Goal: Transaction & Acquisition: Subscribe to service/newsletter

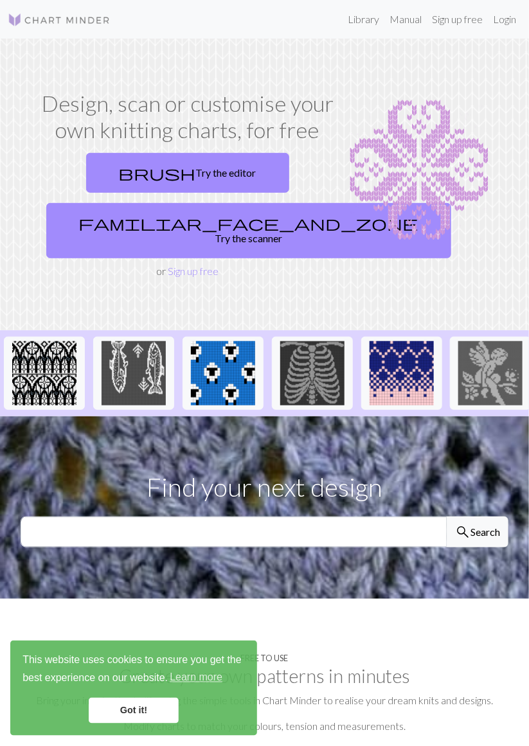
click at [150, 724] on div "This website uses cookies to ensure you get the best experience on our website.…" at bounding box center [133, 687] width 247 height 95
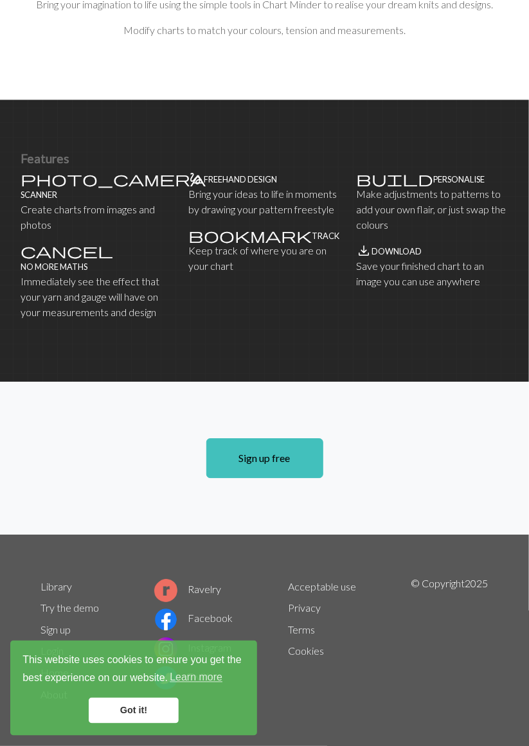
scroll to position [732, 0]
click at [283, 478] on link "Sign up free" at bounding box center [264, 458] width 117 height 40
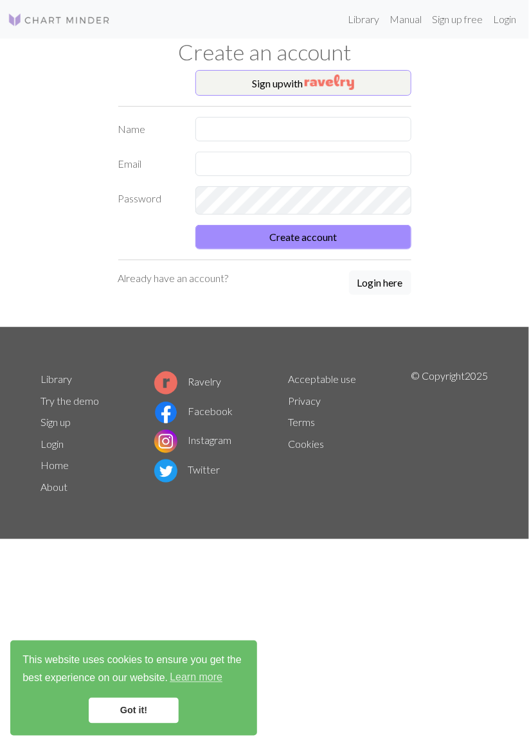
click at [364, 295] on button "Login here" at bounding box center [380, 282] width 62 height 24
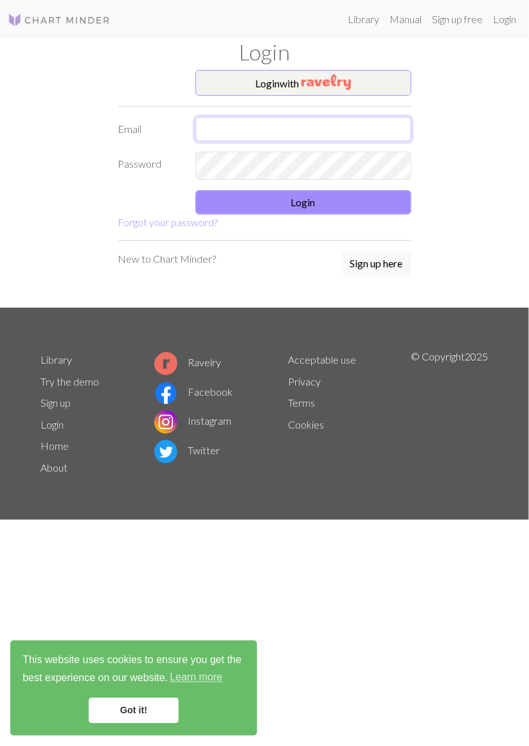
click at [248, 141] on input "text" at bounding box center [303, 129] width 216 height 24
click at [254, 141] on input "text" at bounding box center [303, 129] width 216 height 24
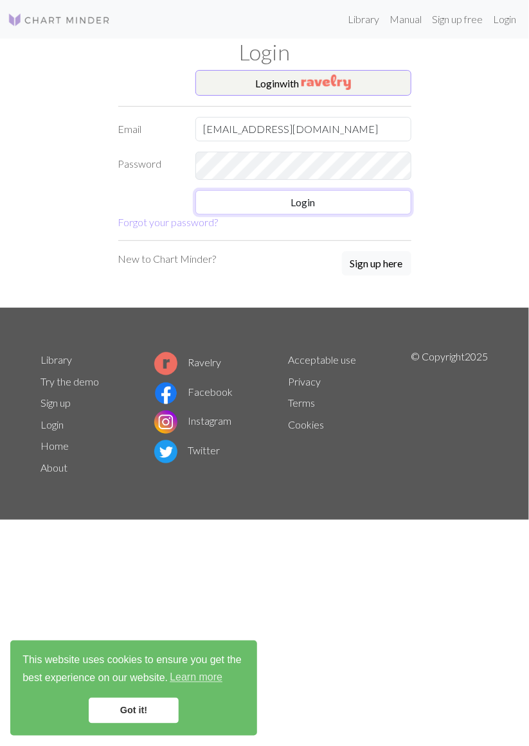
click at [315, 215] on button "Login" at bounding box center [303, 202] width 216 height 24
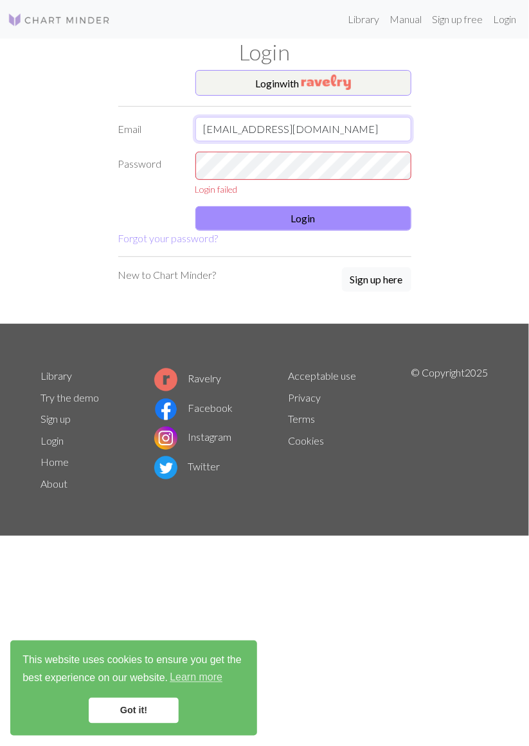
click at [353, 141] on input "[EMAIL_ADDRESS][DOMAIN_NAME]" at bounding box center [303, 129] width 216 height 24
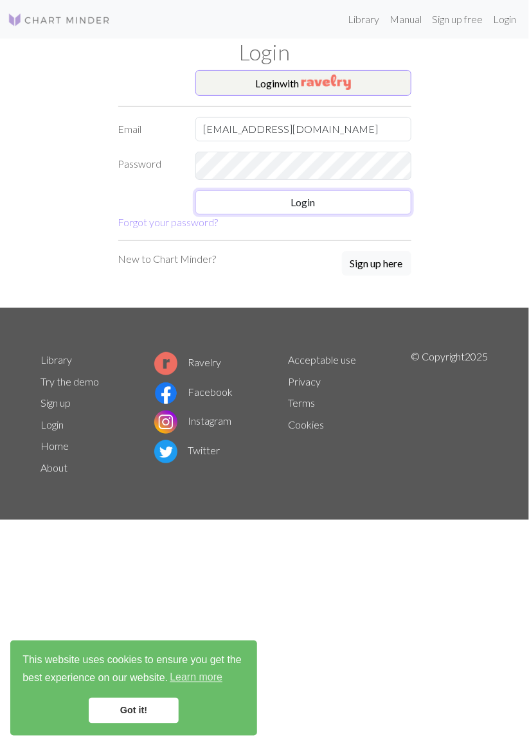
click at [349, 215] on button "Login" at bounding box center [303, 202] width 216 height 24
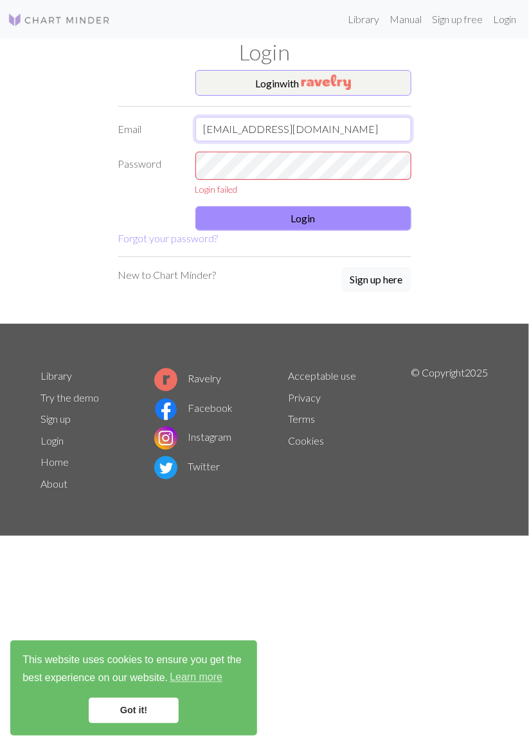
click at [356, 141] on input "[EMAIL_ADDRESS][DOMAIN_NAME]" at bounding box center [303, 129] width 216 height 24
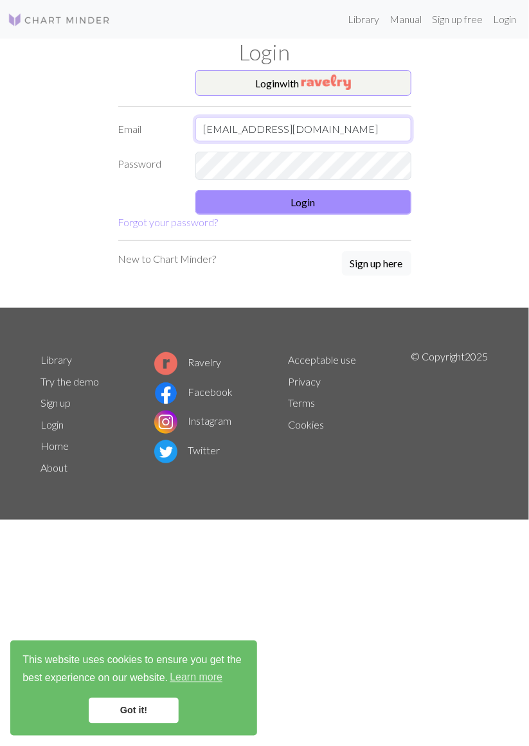
type input "[EMAIL_ADDRESS][DOMAIN_NAME]"
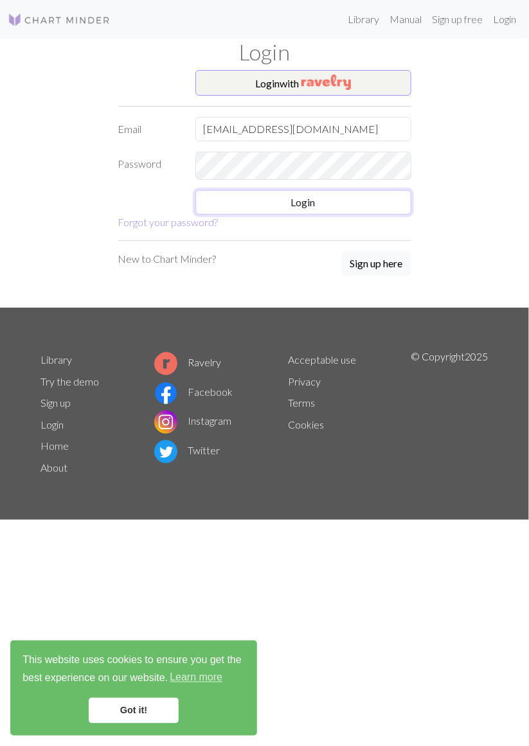
click at [345, 215] on button "Login" at bounding box center [303, 202] width 216 height 24
click at [310, 215] on button "Login" at bounding box center [303, 202] width 216 height 24
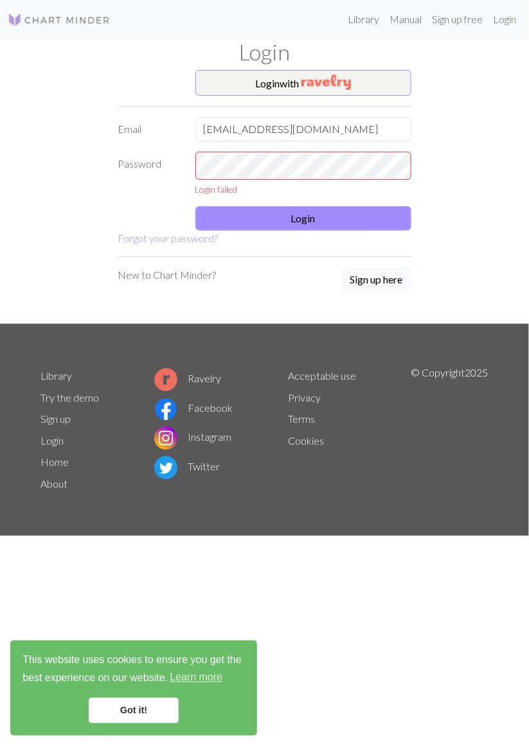
click at [375, 292] on button "Sign up here" at bounding box center [376, 279] width 69 height 24
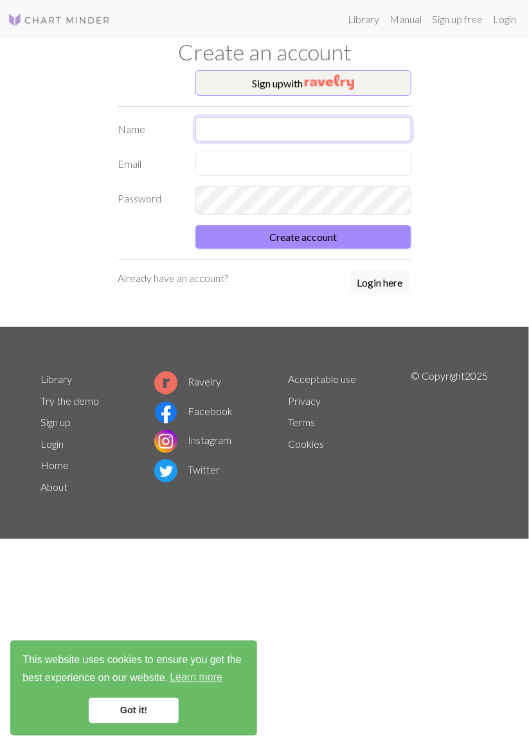
click at [252, 141] on input "text" at bounding box center [303, 129] width 216 height 24
click at [286, 141] on input "text" at bounding box center [303, 129] width 216 height 24
type input "C"
type input "cmstark@"
type input "Cat"
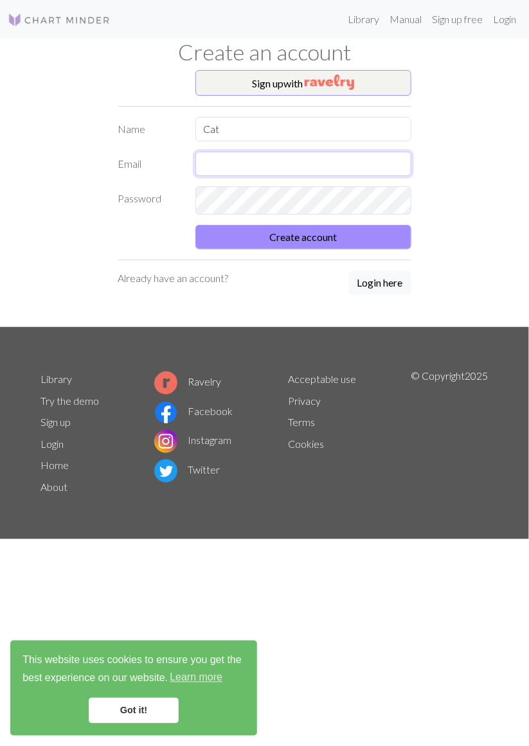
click at [242, 176] on input "text" at bounding box center [303, 164] width 216 height 24
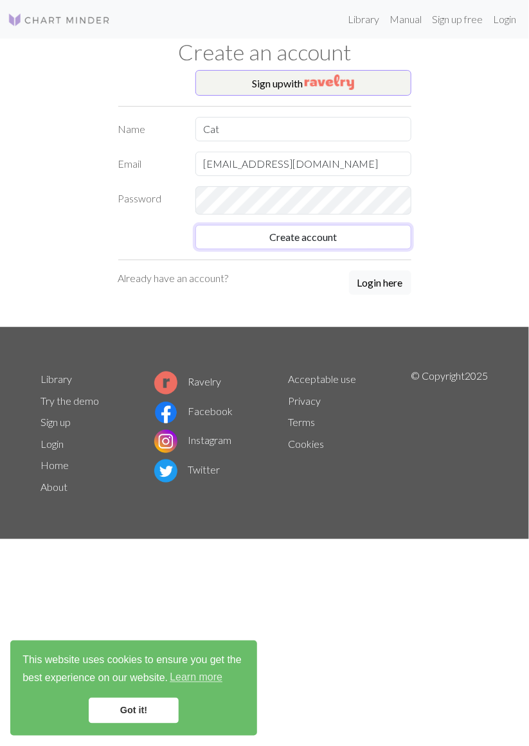
click at [328, 249] on button "Create account" at bounding box center [303, 237] width 216 height 24
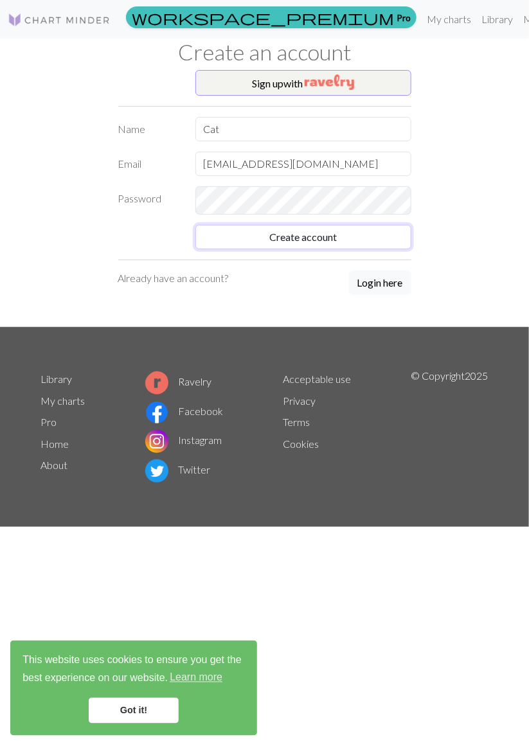
click at [384, 249] on button "Create account" at bounding box center [303, 237] width 216 height 24
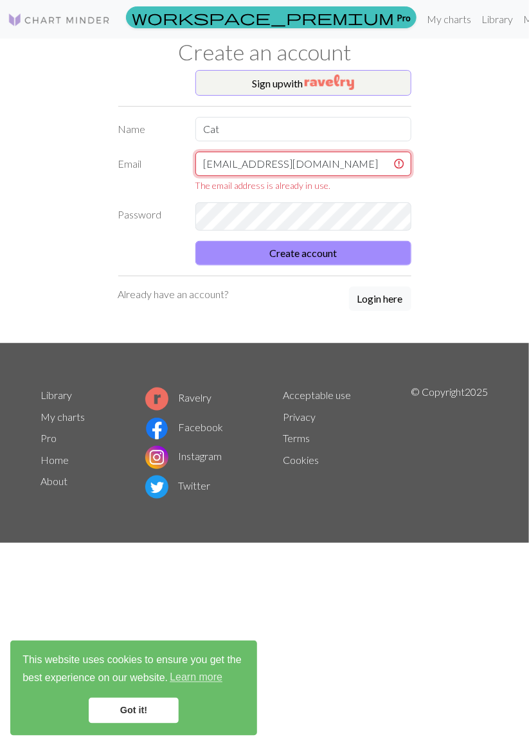
click at [346, 176] on input "[EMAIL_ADDRESS][DOMAIN_NAME]" at bounding box center [303, 164] width 216 height 24
type input "c"
type input "[EMAIL_ADDRESS][DOMAIN_NAME]"
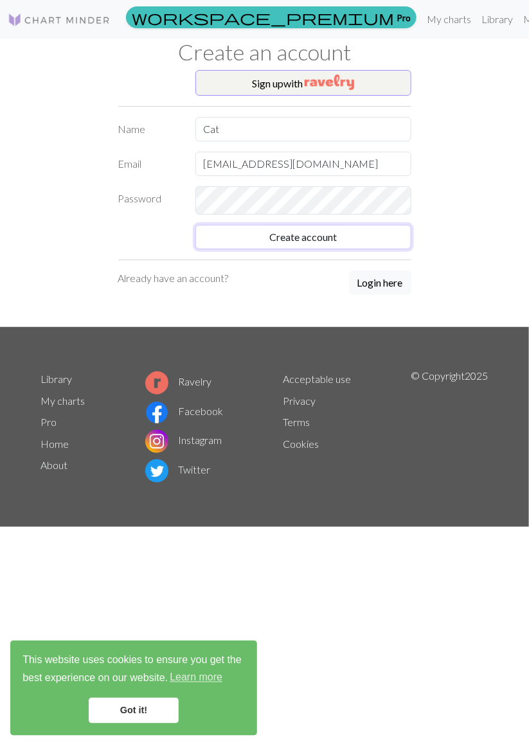
click at [326, 249] on button "Create account" at bounding box center [303, 237] width 216 height 24
